Goal: Transaction & Acquisition: Purchase product/service

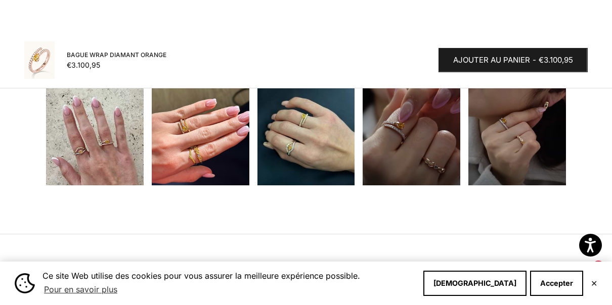
scroll to position [809, 0]
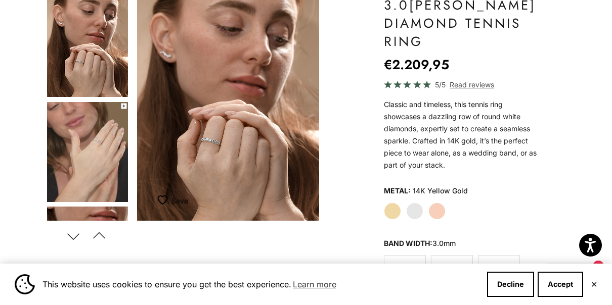
scroll to position [152, 0]
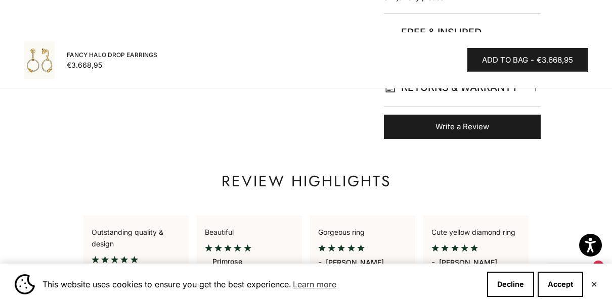
scroll to position [607, 0]
